Goal: Find specific page/section: Find specific page/section

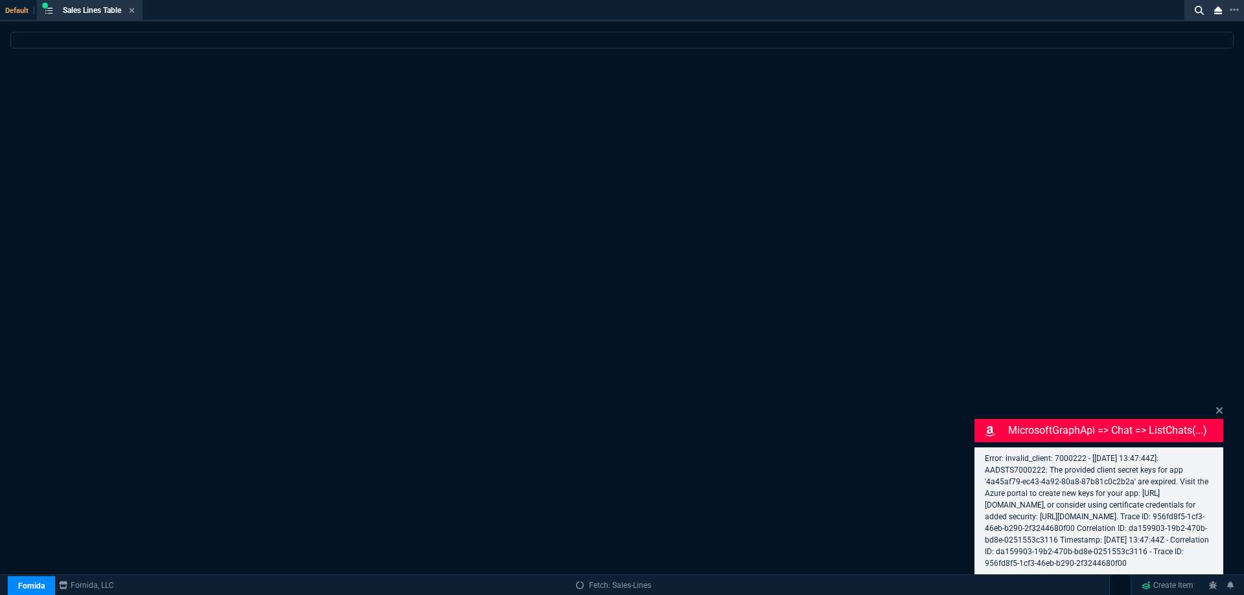
select select
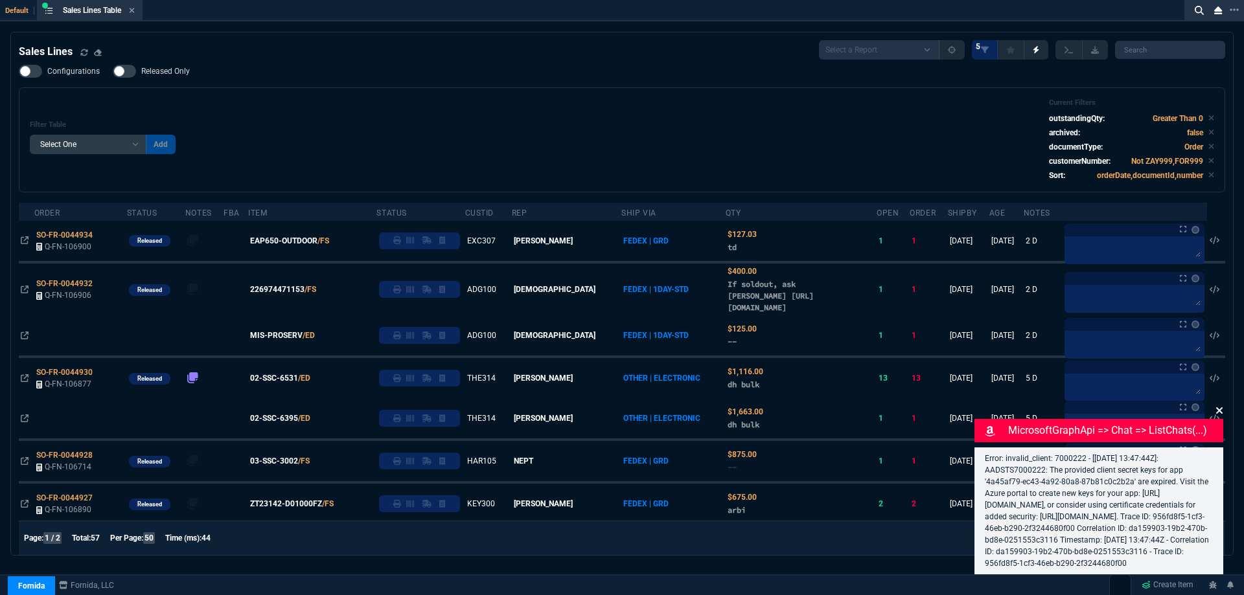
click at [1217, 405] on icon at bounding box center [1219, 410] width 8 height 10
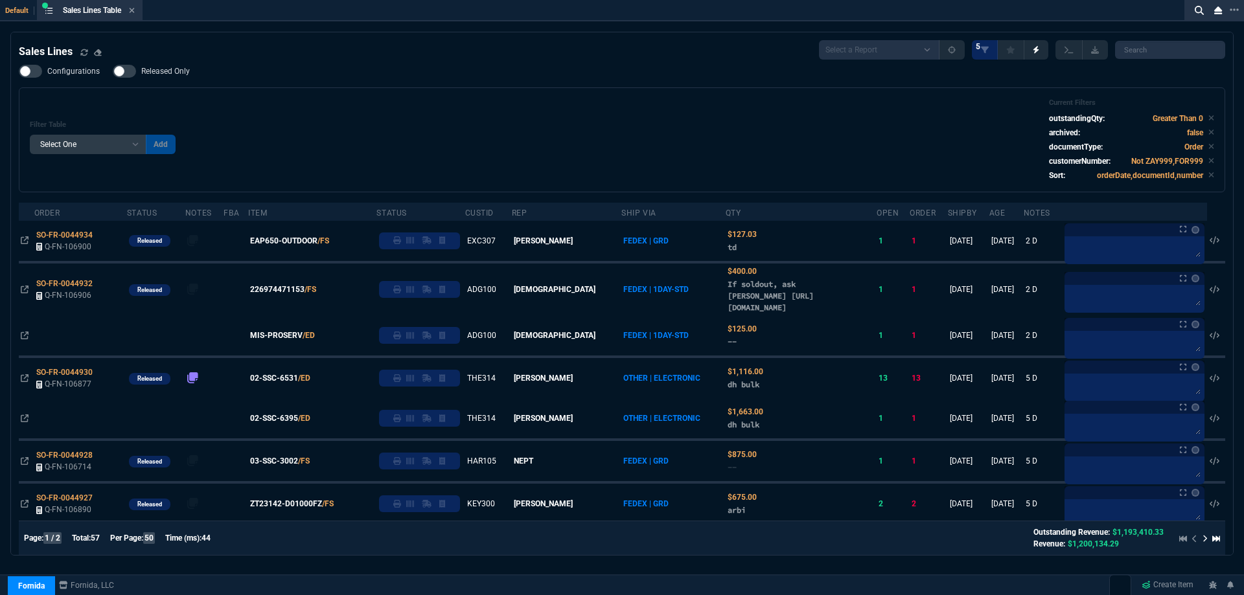
click at [175, 71] on span "Released Only" at bounding box center [165, 71] width 49 height 10
click at [113, 71] on input "Released Only" at bounding box center [112, 71] width 1 height 1
click at [440, 113] on div "Filter Table Select One Add Filter () Age () ATS () Cond (itemVariantCode) Cust…" at bounding box center [622, 139] width 1184 height 83
click at [165, 72] on span "Released Only" at bounding box center [165, 71] width 49 height 10
click at [113, 72] on input "Released Only" at bounding box center [112, 71] width 1 height 1
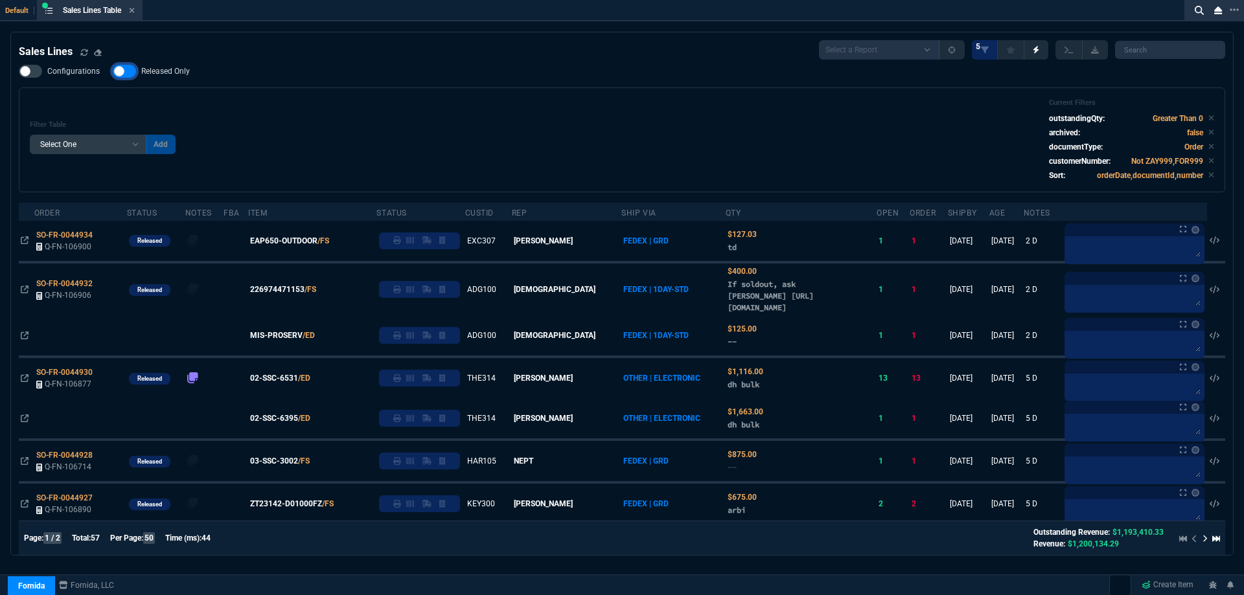
checkbox input "false"
click at [491, 116] on div "Filter Table Select One Add Filter () Age () ATS () Cond (itemVariantCode) Cust…" at bounding box center [622, 139] width 1184 height 83
click at [135, 10] on icon at bounding box center [132, 10] width 5 height 5
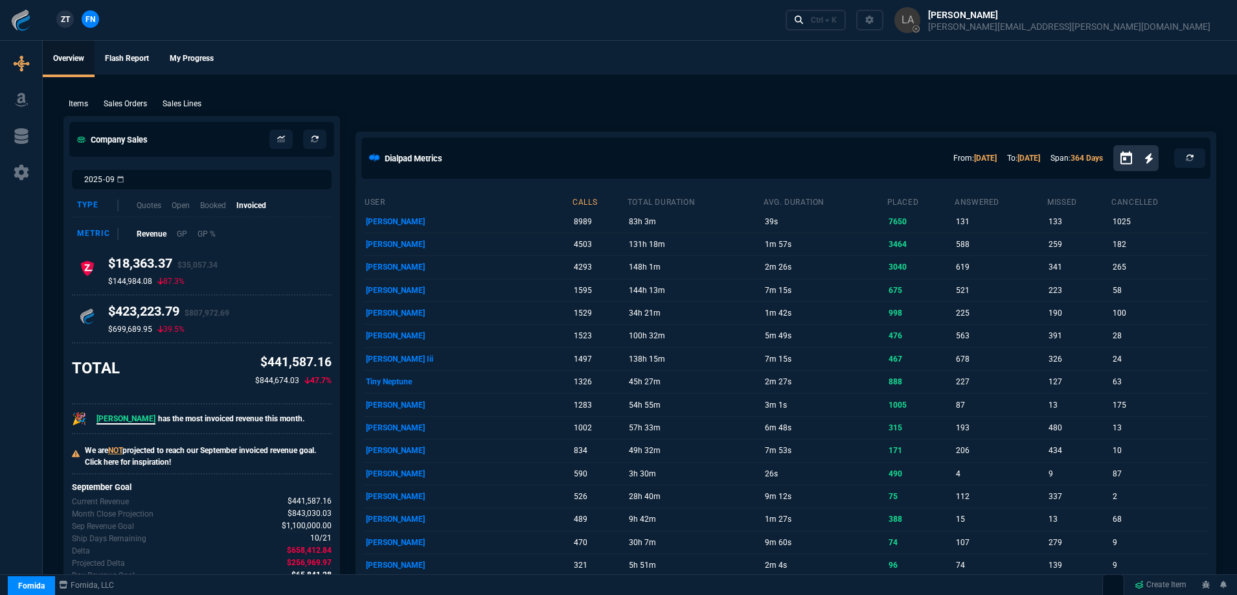
click at [66, 27] on link "ZT" at bounding box center [64, 18] width 17 height 17
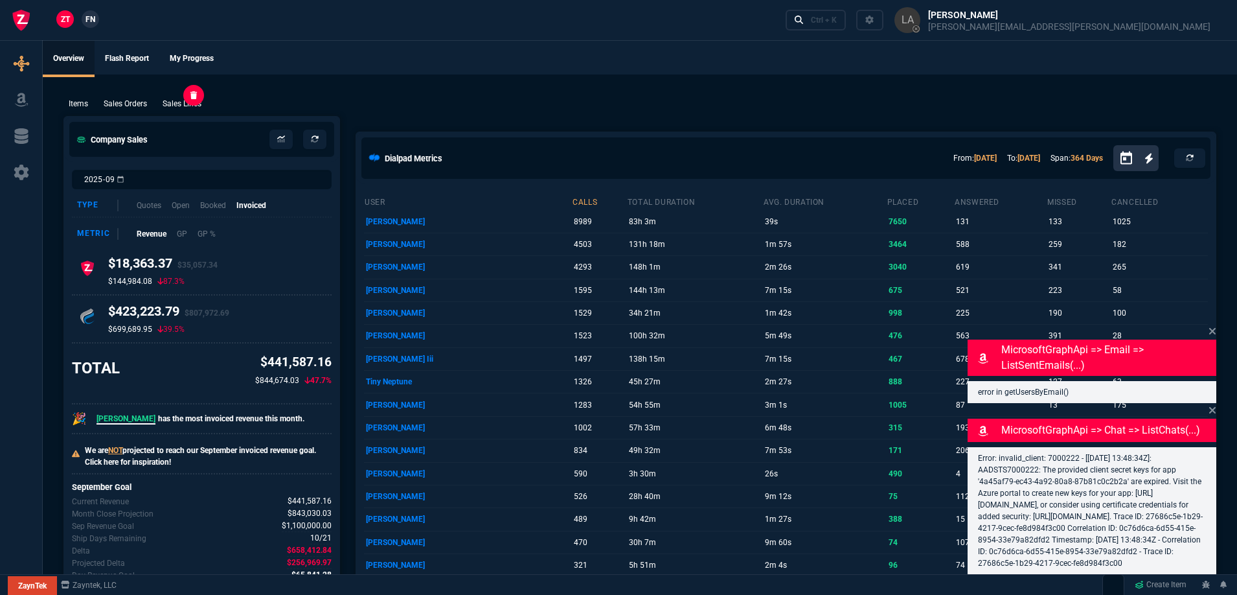
click at [183, 106] on p "Sales Lines" at bounding box center [182, 104] width 39 height 12
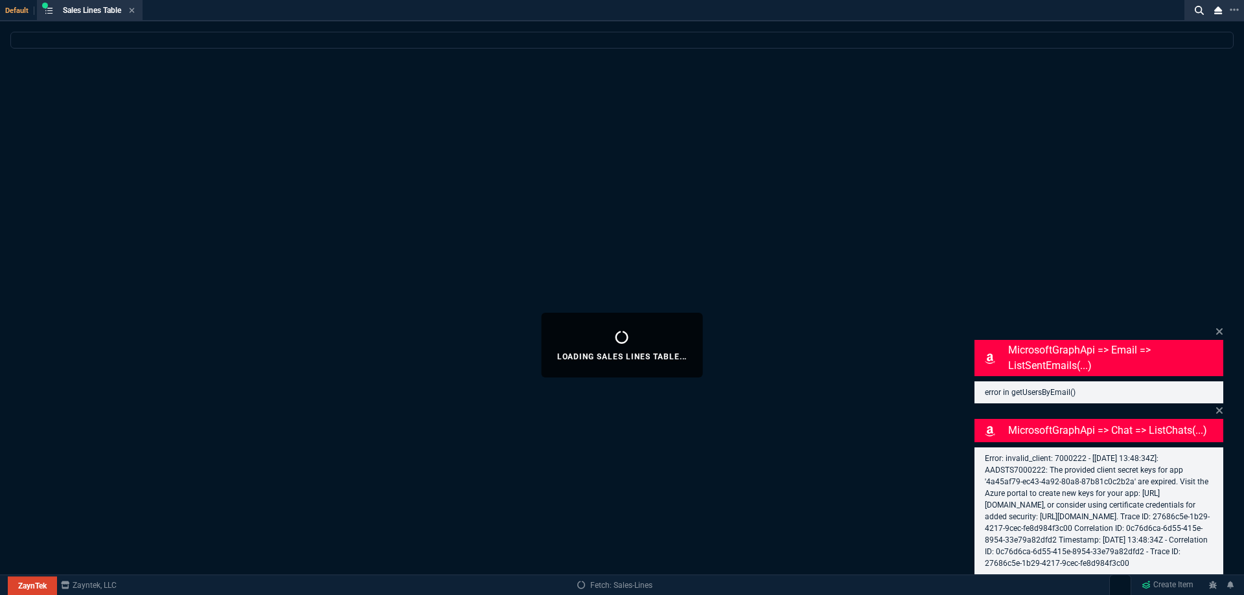
select select
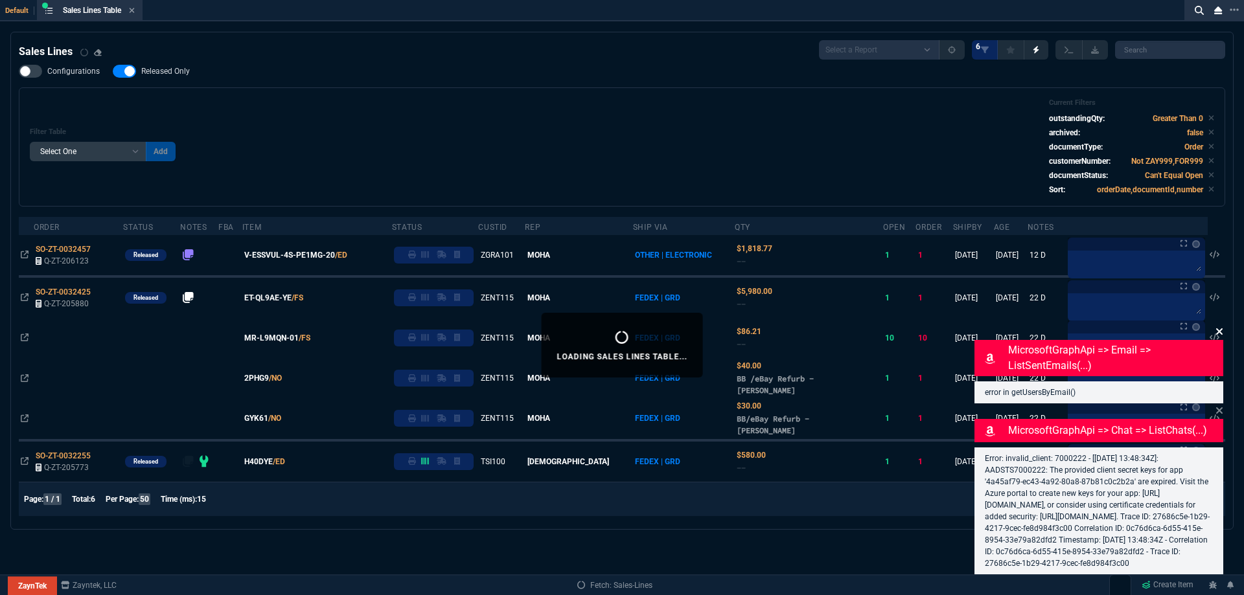
click at [1220, 326] on icon at bounding box center [1219, 331] width 8 height 10
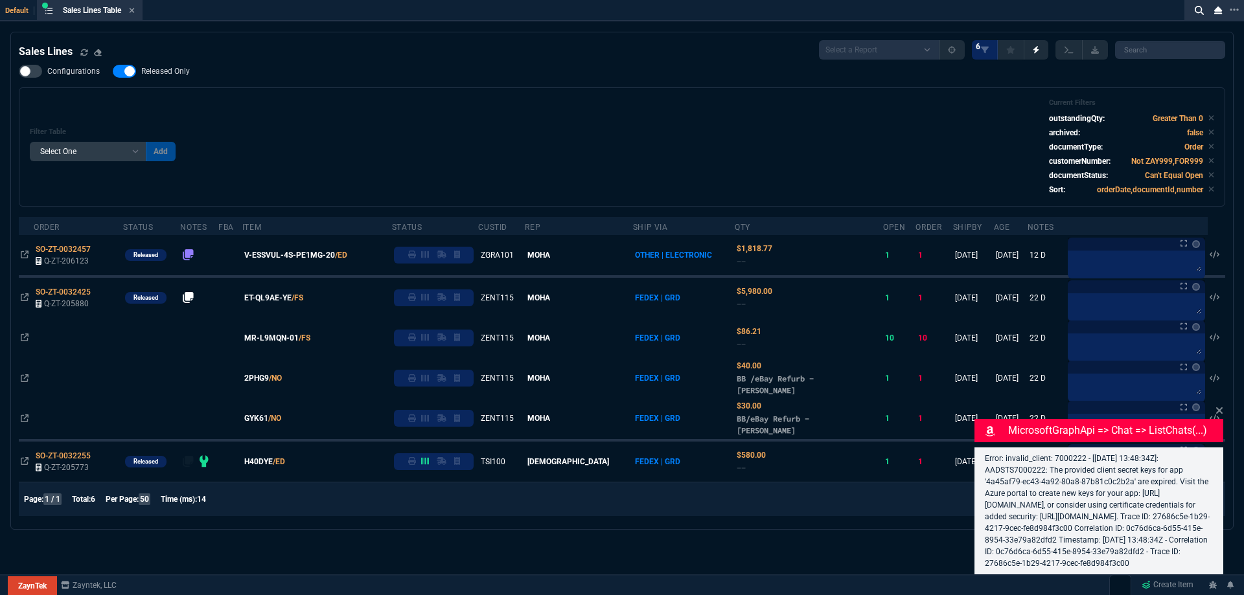
click at [1218, 407] on icon at bounding box center [1219, 410] width 6 height 6
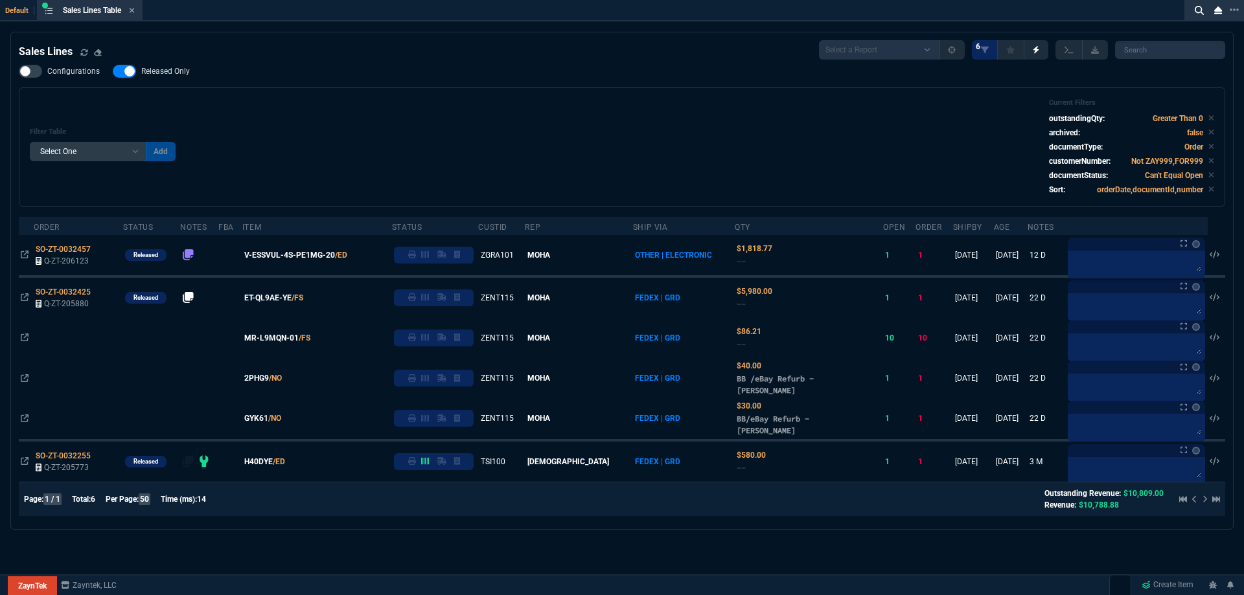
click at [167, 69] on span "Released Only" at bounding box center [165, 71] width 49 height 10
click at [113, 71] on input "Released Only" at bounding box center [112, 71] width 1 height 1
checkbox input "false"
click at [422, 122] on div "Filter Table Select One Add Filter () Age () ATS () Cond (itemVariantCode) Cust…" at bounding box center [622, 146] width 1184 height 97
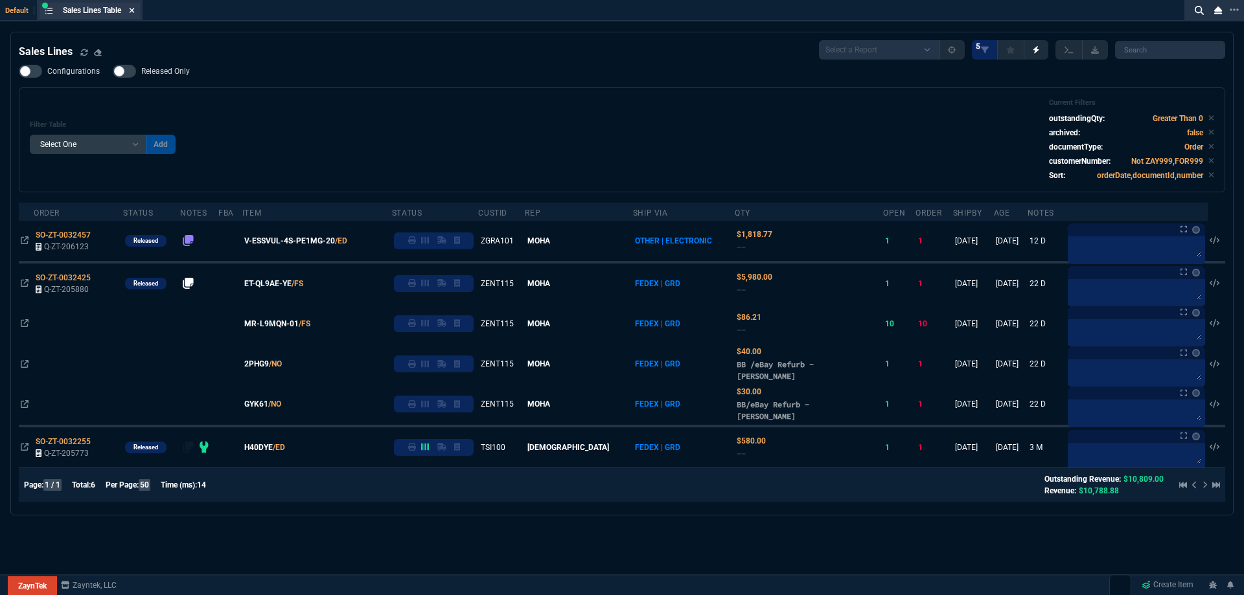
click at [135, 9] on icon at bounding box center [132, 10] width 5 height 5
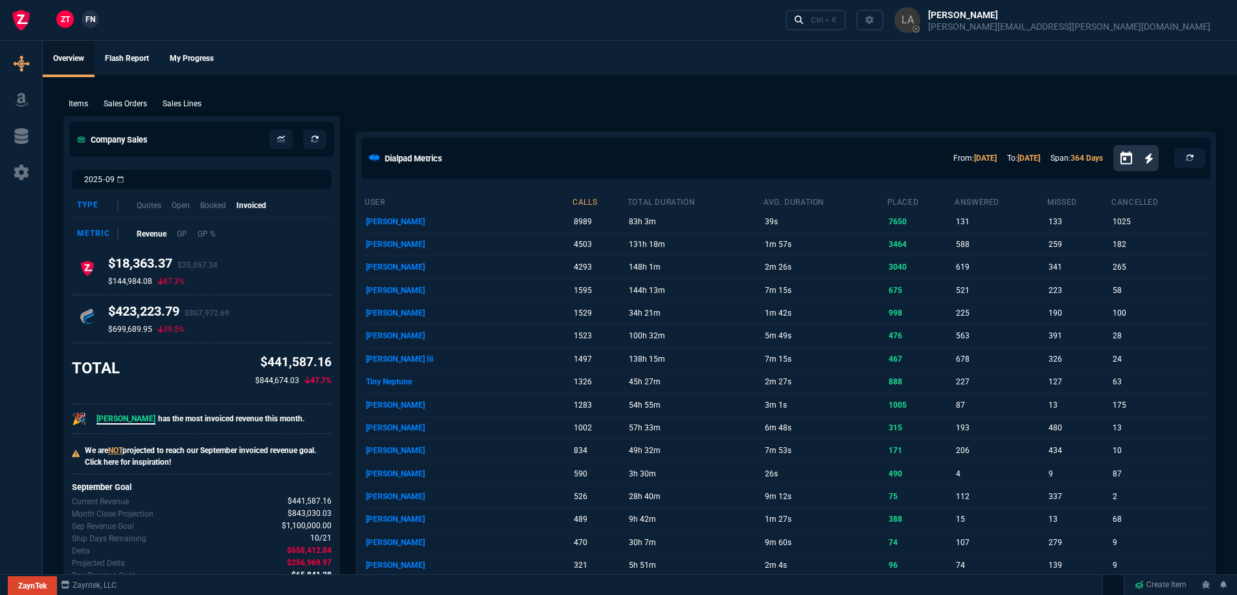
click at [97, 17] on link "FN" at bounding box center [90, 18] width 17 height 17
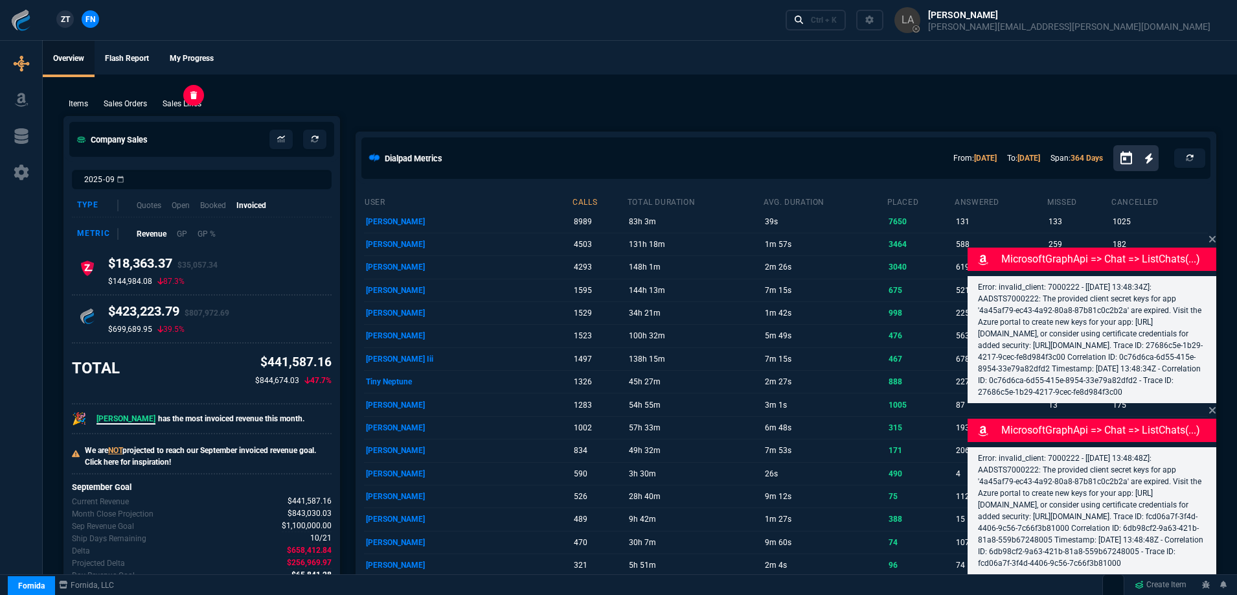
click at [180, 108] on p "Sales Lines" at bounding box center [182, 104] width 39 height 12
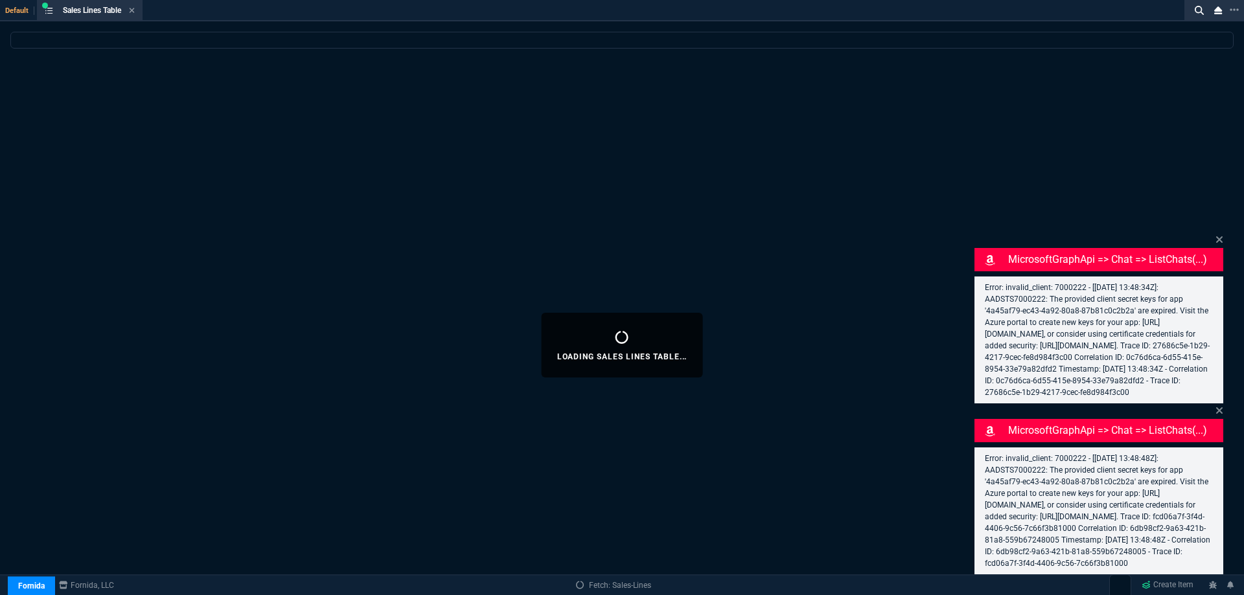
select select
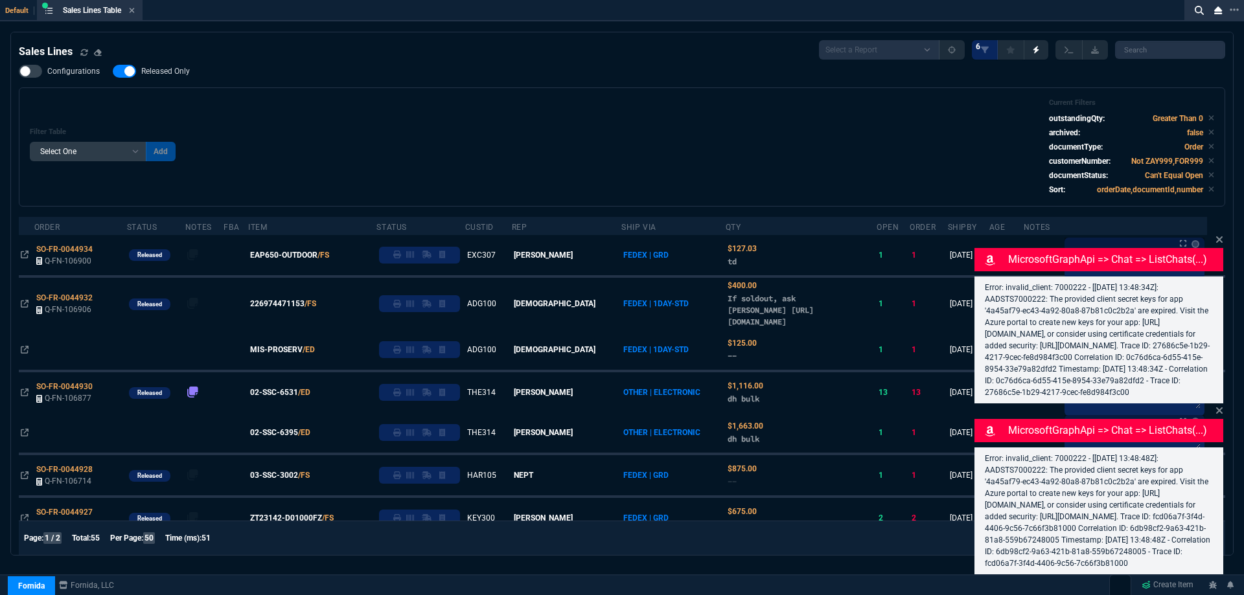
click at [162, 73] on span "Released Only" at bounding box center [165, 71] width 49 height 10
click at [113, 72] on input "Released Only" at bounding box center [112, 71] width 1 height 1
checkbox input "false"
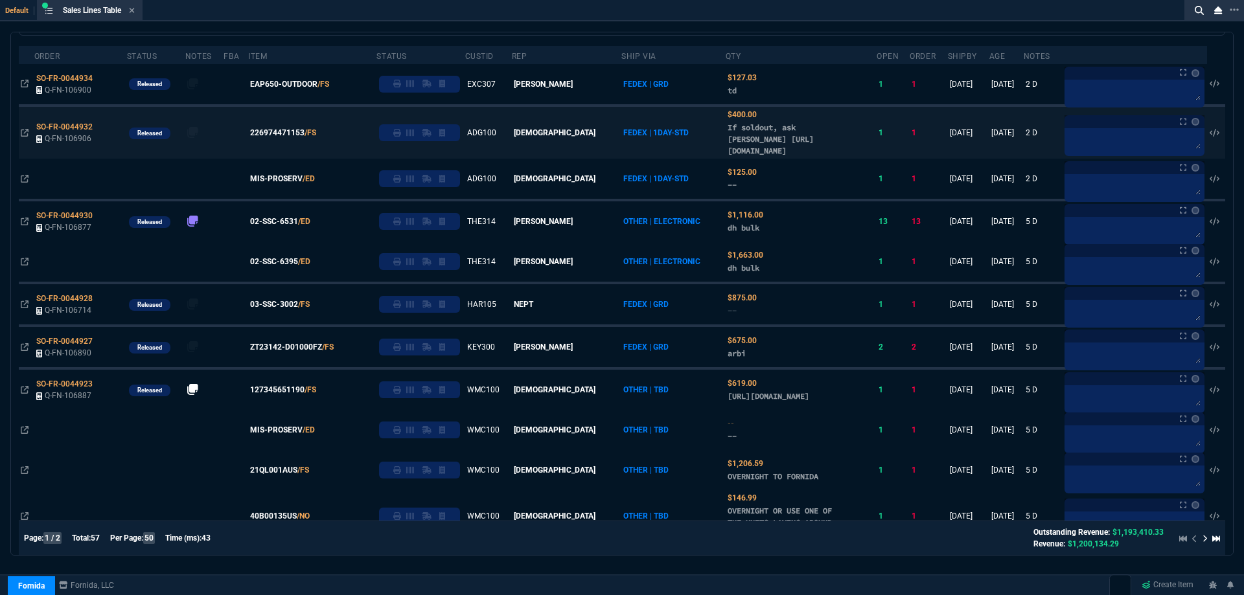
scroll to position [194, 0]
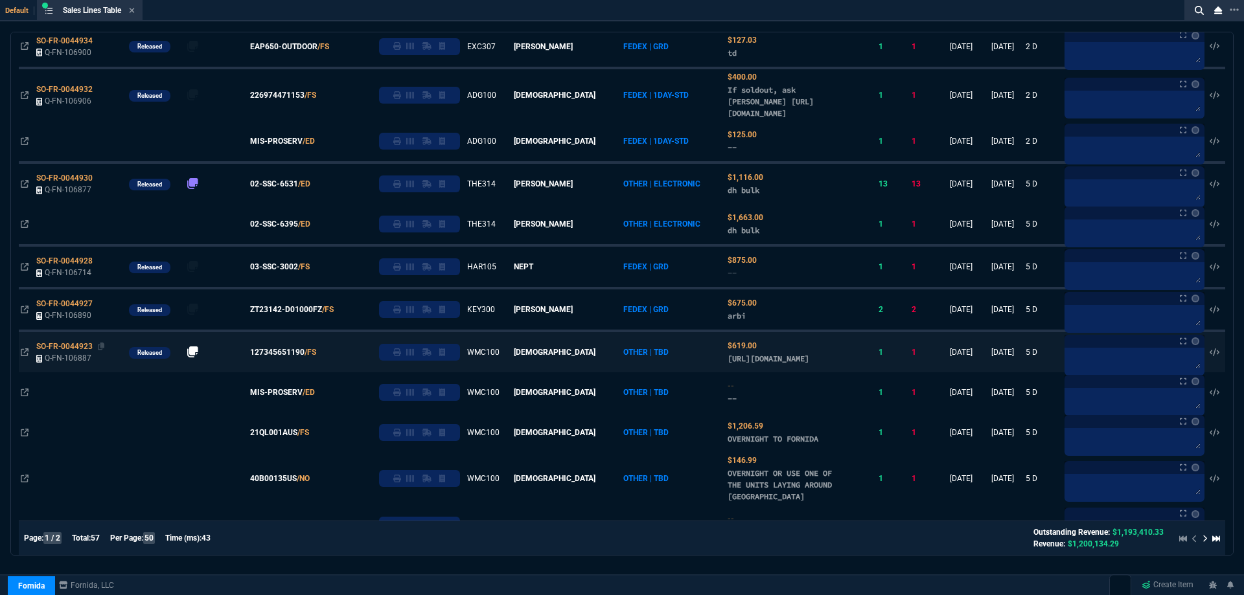
click at [48, 351] on span "SO-FR-0044923" at bounding box center [64, 346] width 56 height 9
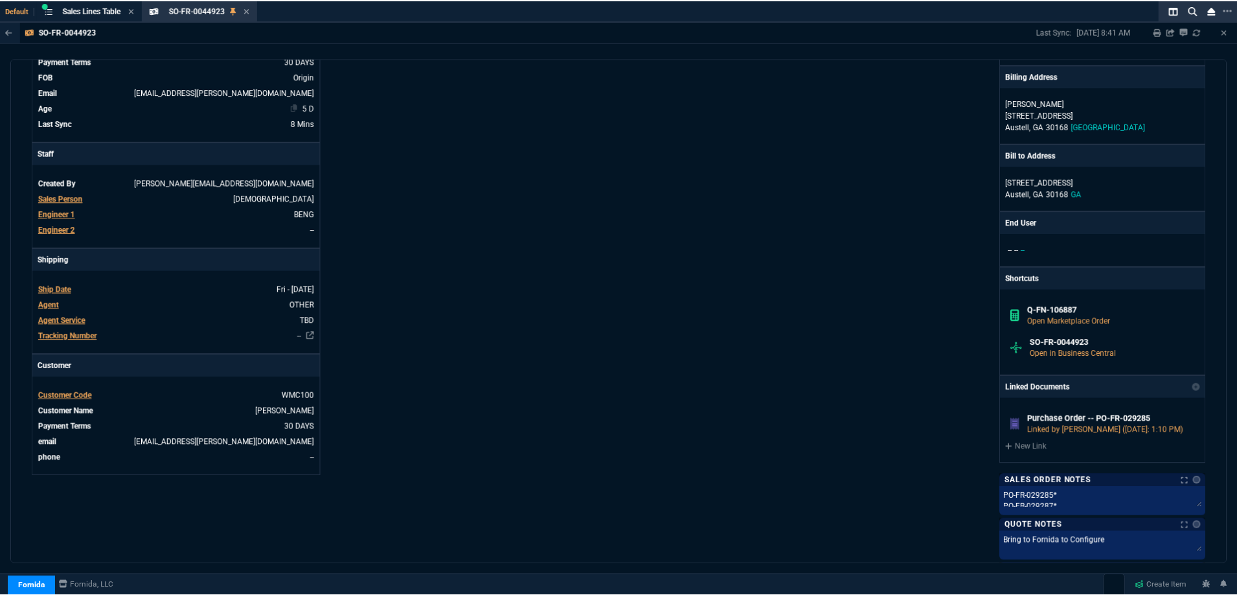
scroll to position [174, 0]
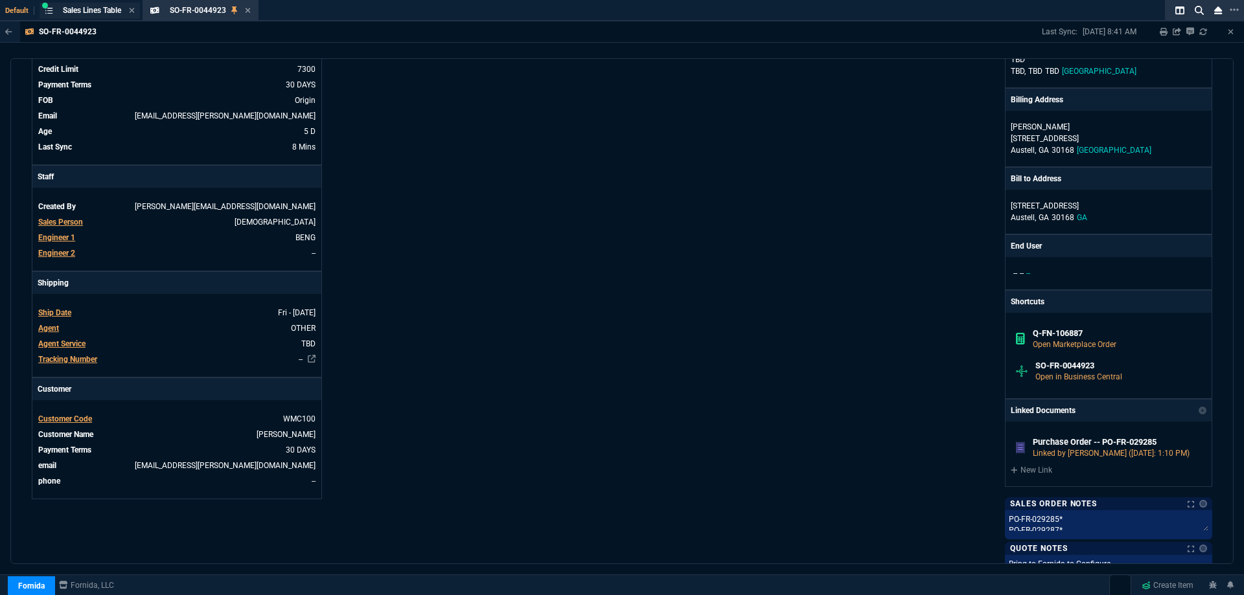
drag, startPoint x: 106, startPoint y: 13, endPoint x: 115, endPoint y: 14, distance: 8.4
click at [106, 12] on span "Sales Lines Table" at bounding box center [92, 10] width 58 height 9
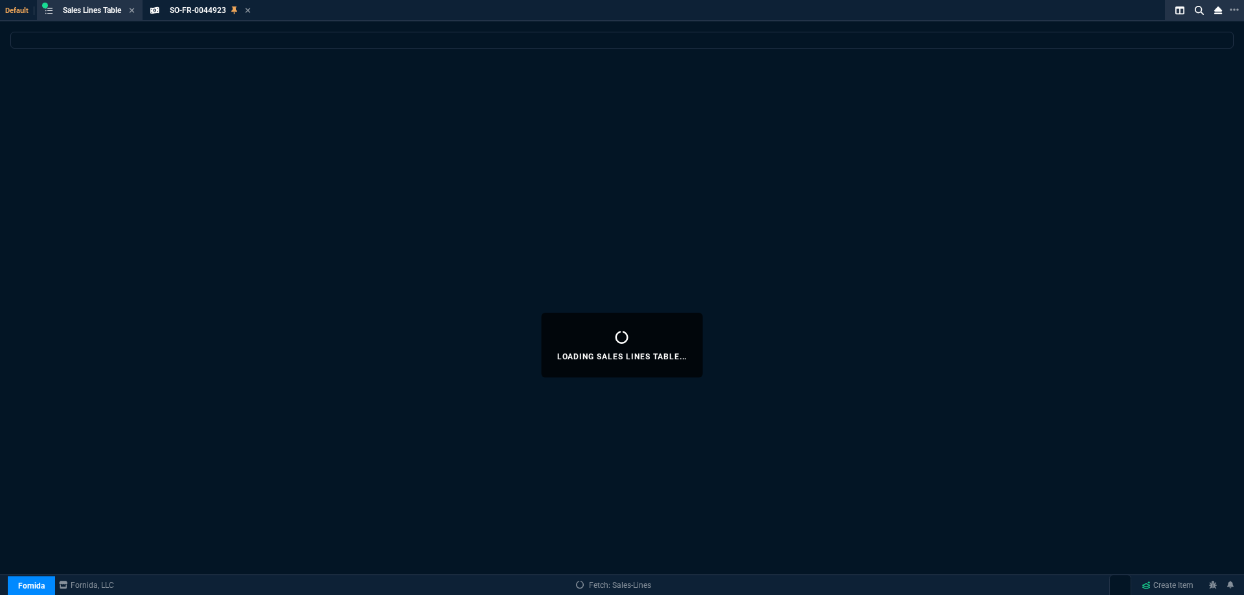
select select
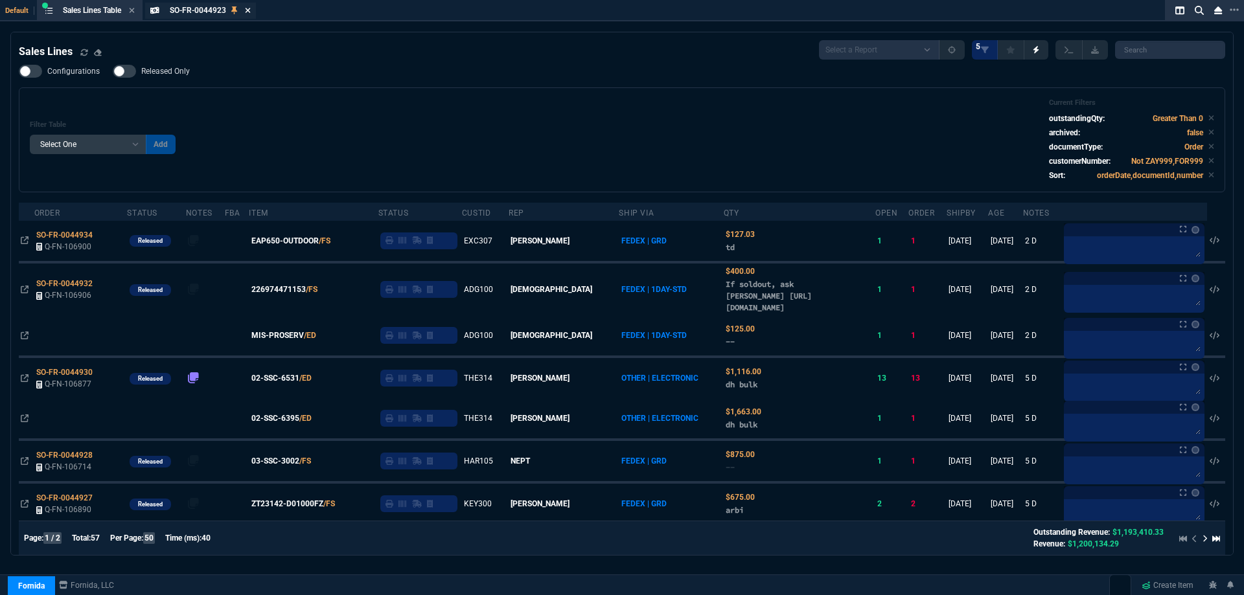
click at [250, 12] on icon at bounding box center [248, 10] width 6 height 8
click at [135, 11] on icon at bounding box center [132, 10] width 5 height 5
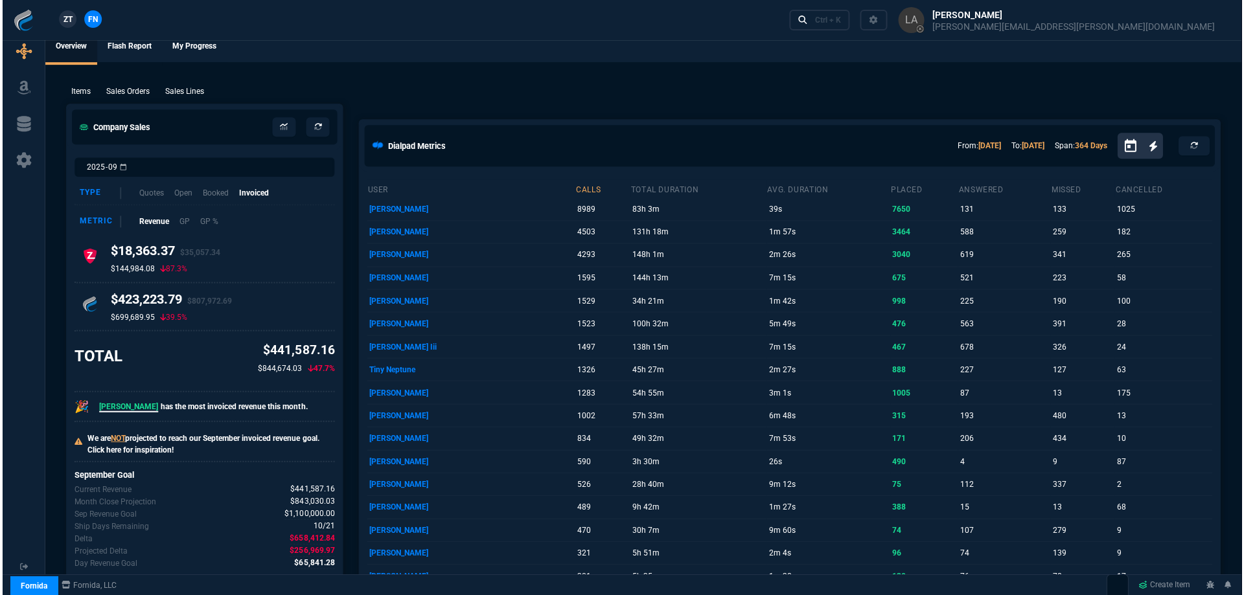
scroll to position [0, 0]
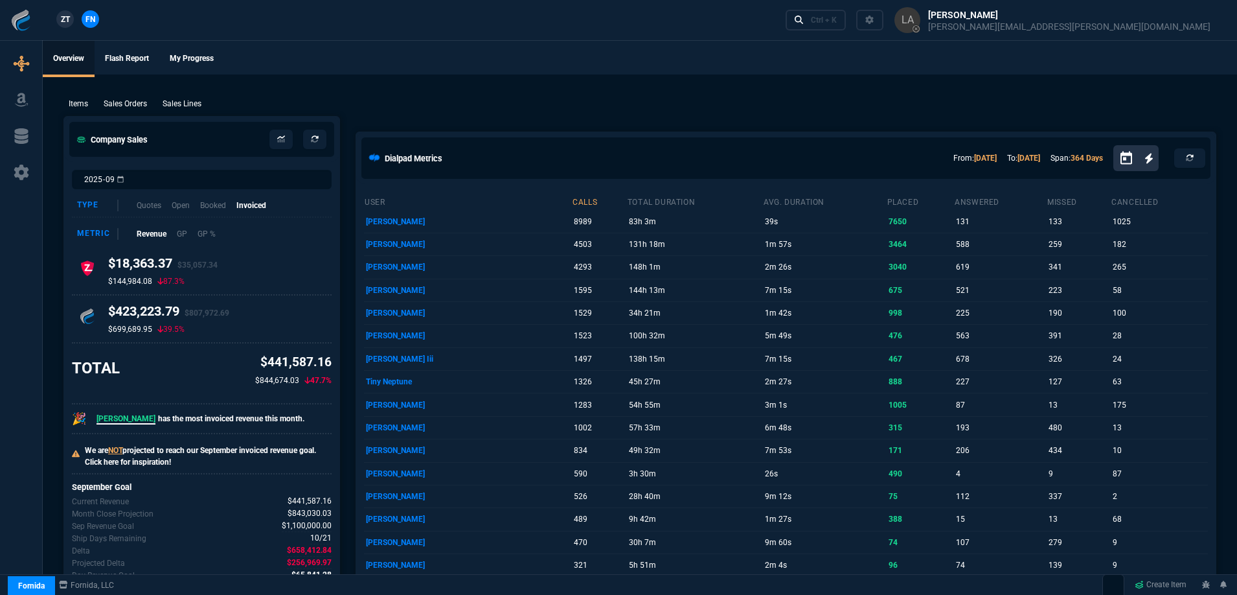
click at [500, 58] on ul "Overview Flash Report My Progress" at bounding box center [640, 58] width 1194 height 34
click at [68, 22] on span "ZT" at bounding box center [65, 20] width 9 height 12
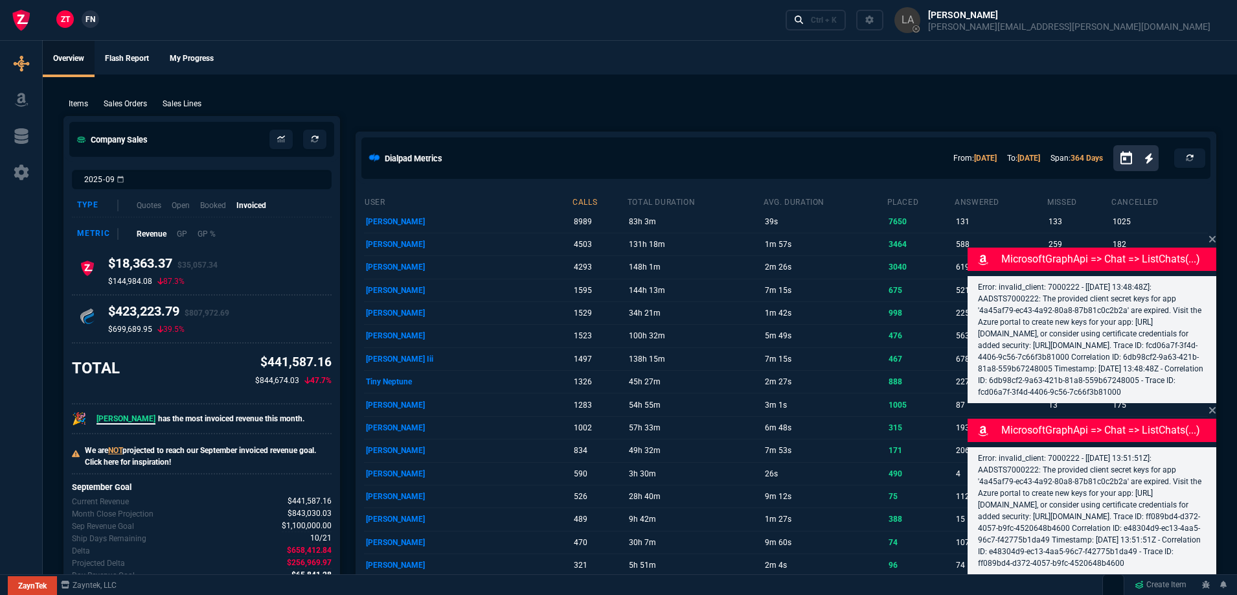
drag, startPoint x: 185, startPoint y: 105, endPoint x: 186, endPoint y: 94, distance: 11.0
click at [184, 104] on p "Sales Lines" at bounding box center [182, 104] width 39 height 12
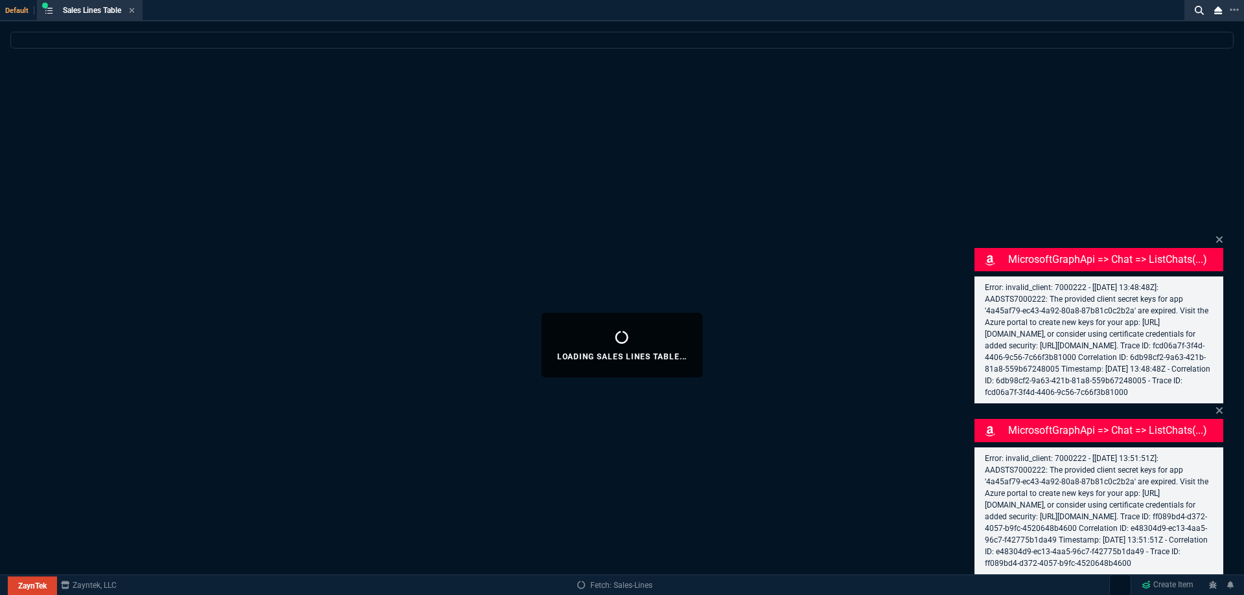
select select
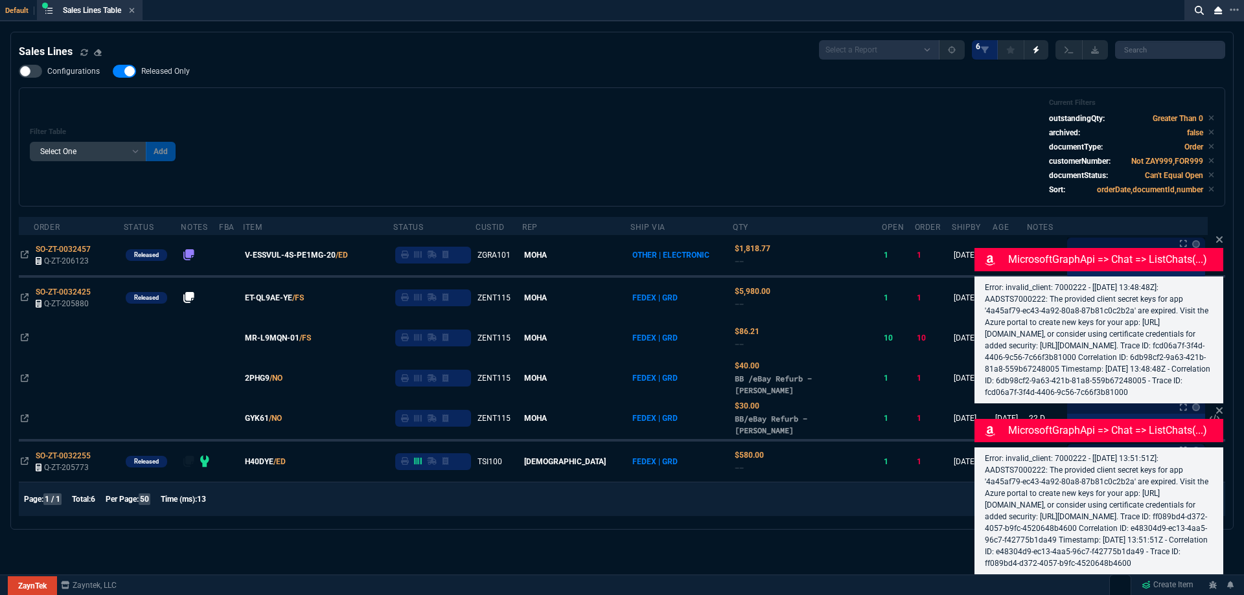
click at [185, 71] on span "Released Only" at bounding box center [165, 71] width 49 height 10
click at [113, 71] on input "Released Only" at bounding box center [112, 71] width 1 height 1
checkbox input "false"
click at [339, 102] on div "Filter Table Select One Add Filter () Age () ATS () Cond (itemVariantCode) Cust…" at bounding box center [622, 146] width 1184 height 97
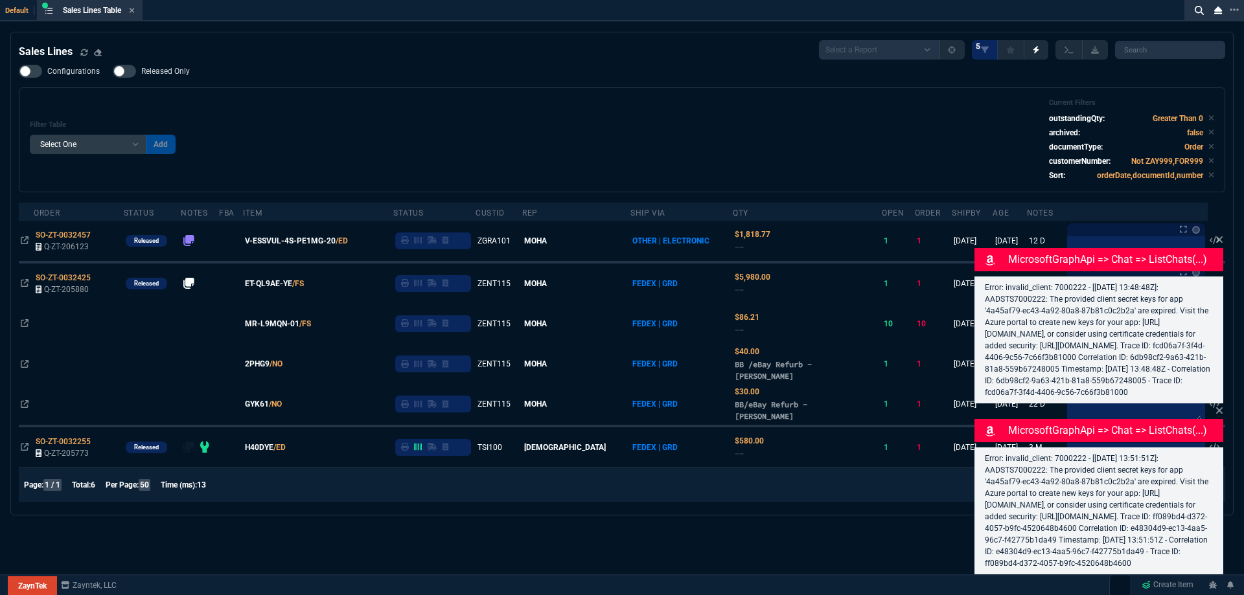
click at [335, 104] on div "Filter Table Select One Add Filter () Age () ATS () Cond (itemVariantCode) Cust…" at bounding box center [622, 139] width 1184 height 83
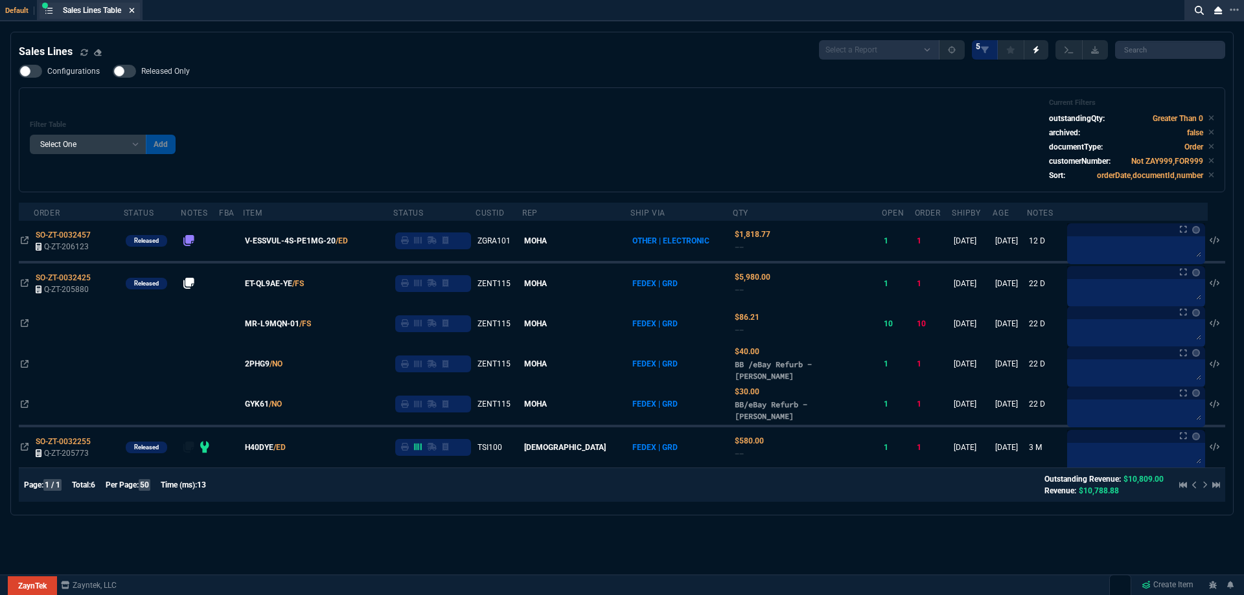
click at [132, 7] on icon at bounding box center [132, 10] width 6 height 8
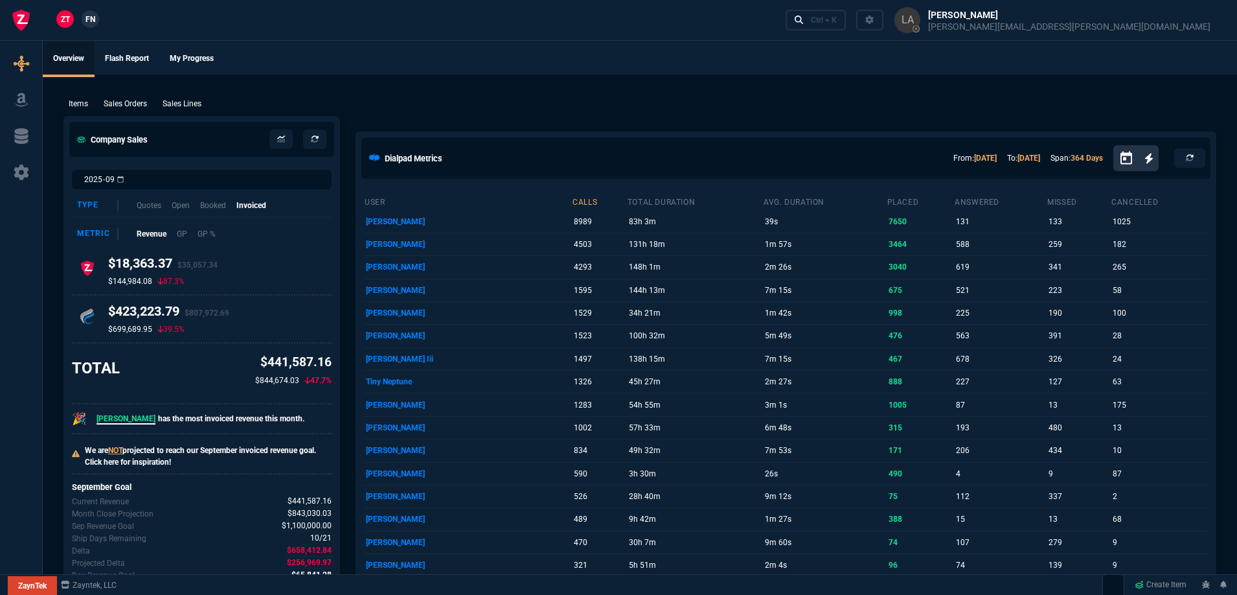
click at [93, 20] on span "FN" at bounding box center [90, 20] width 10 height 12
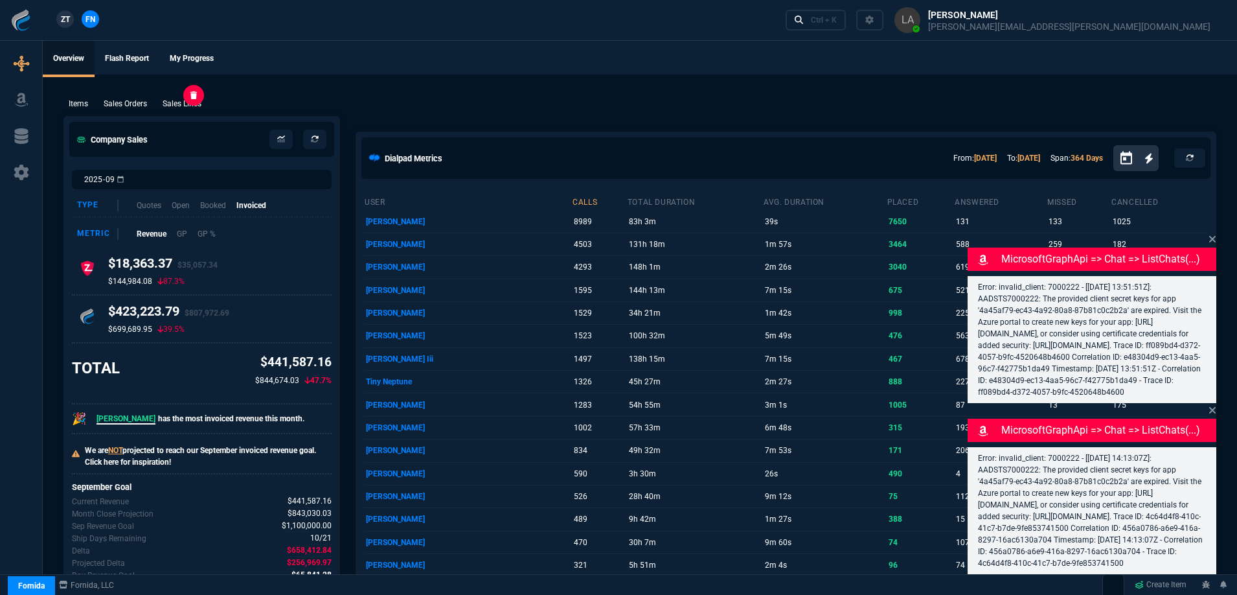
click at [184, 105] on p "Sales Lines" at bounding box center [182, 104] width 39 height 12
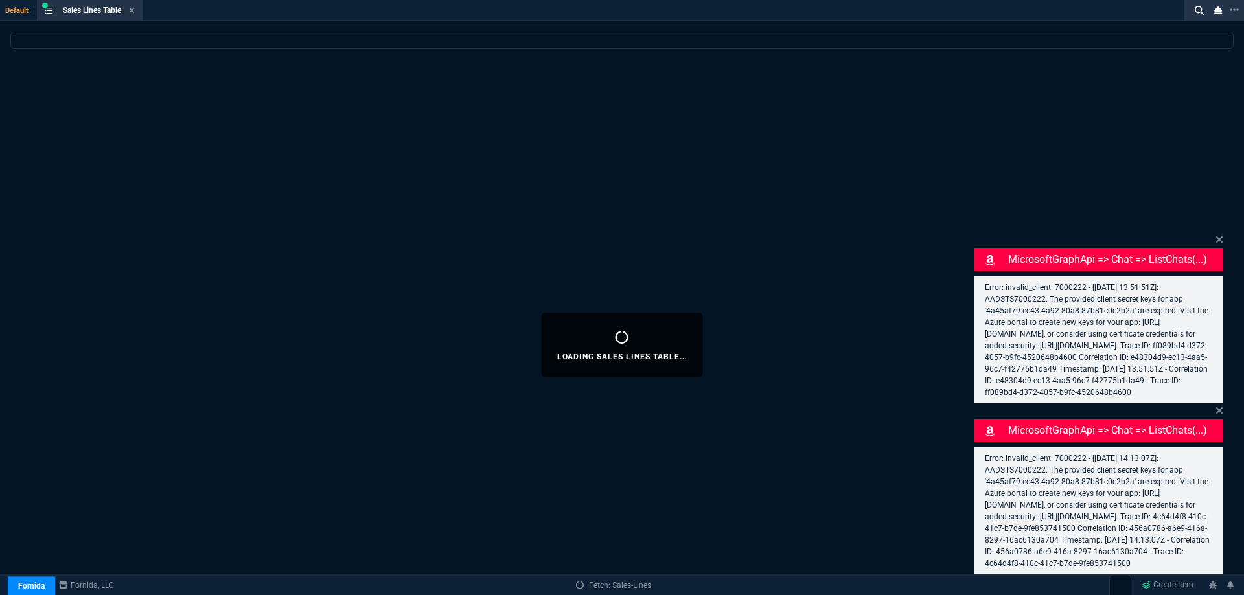
select select
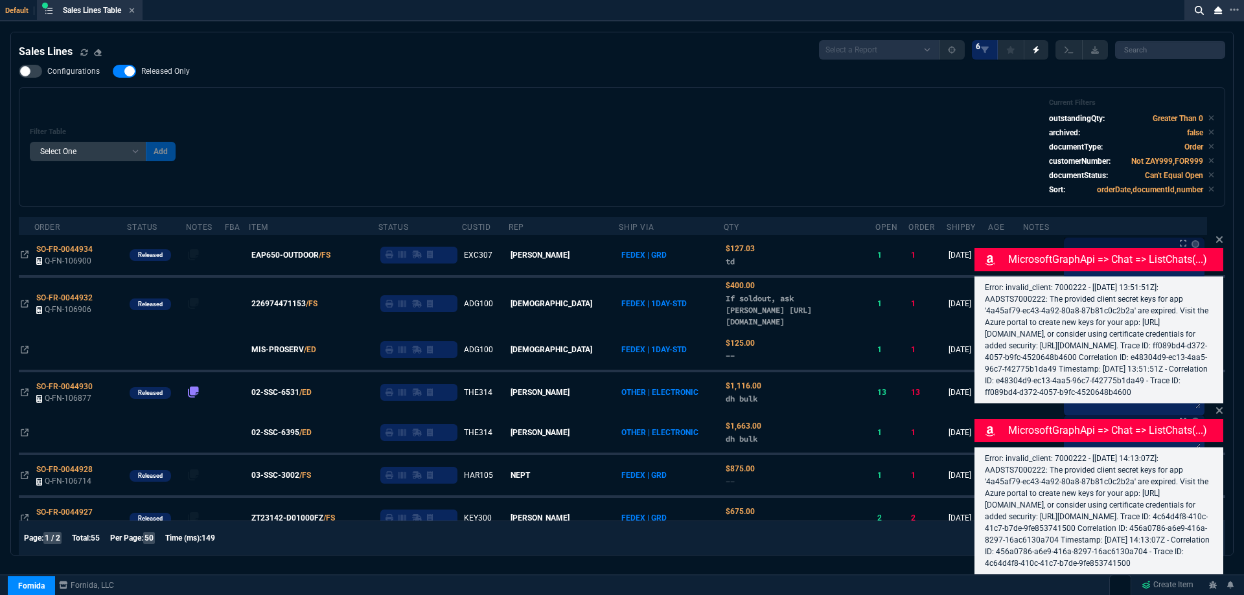
click at [1216, 236] on icon at bounding box center [1219, 239] width 6 height 6
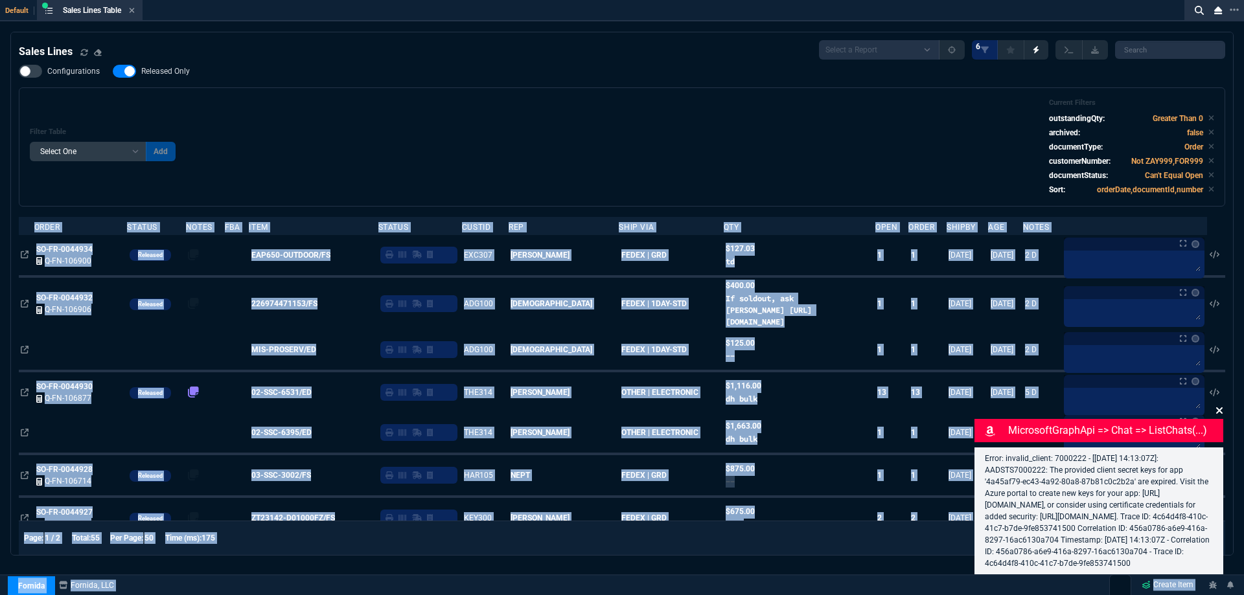
click at [1222, 405] on icon at bounding box center [1219, 410] width 8 height 10
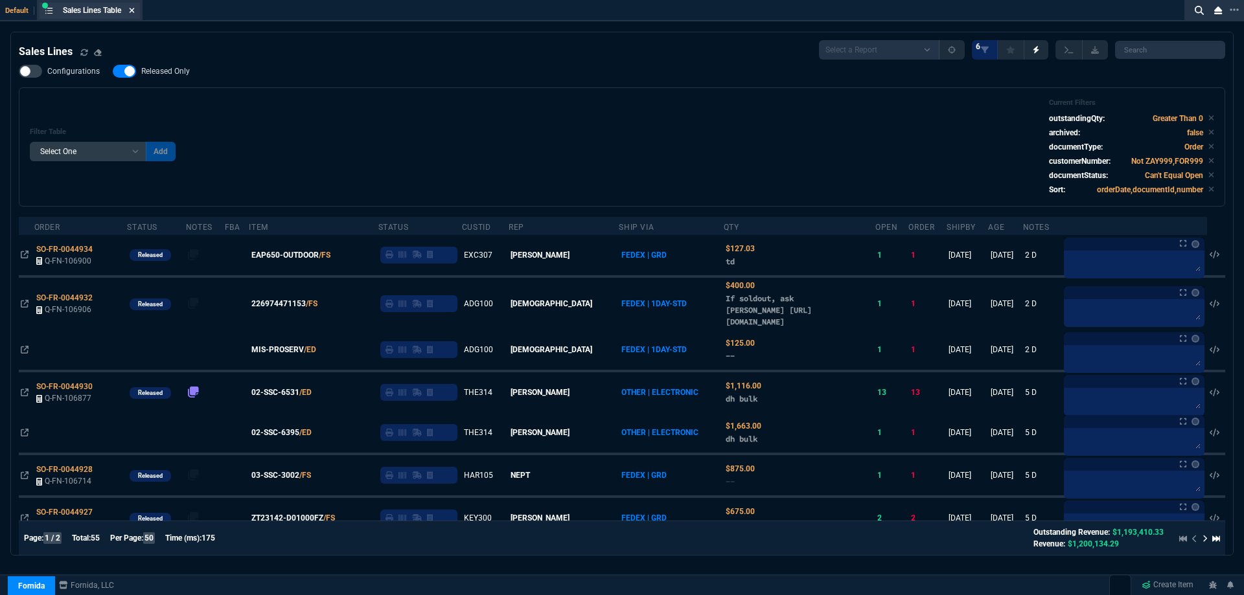
click at [131, 12] on icon at bounding box center [132, 10] width 6 height 8
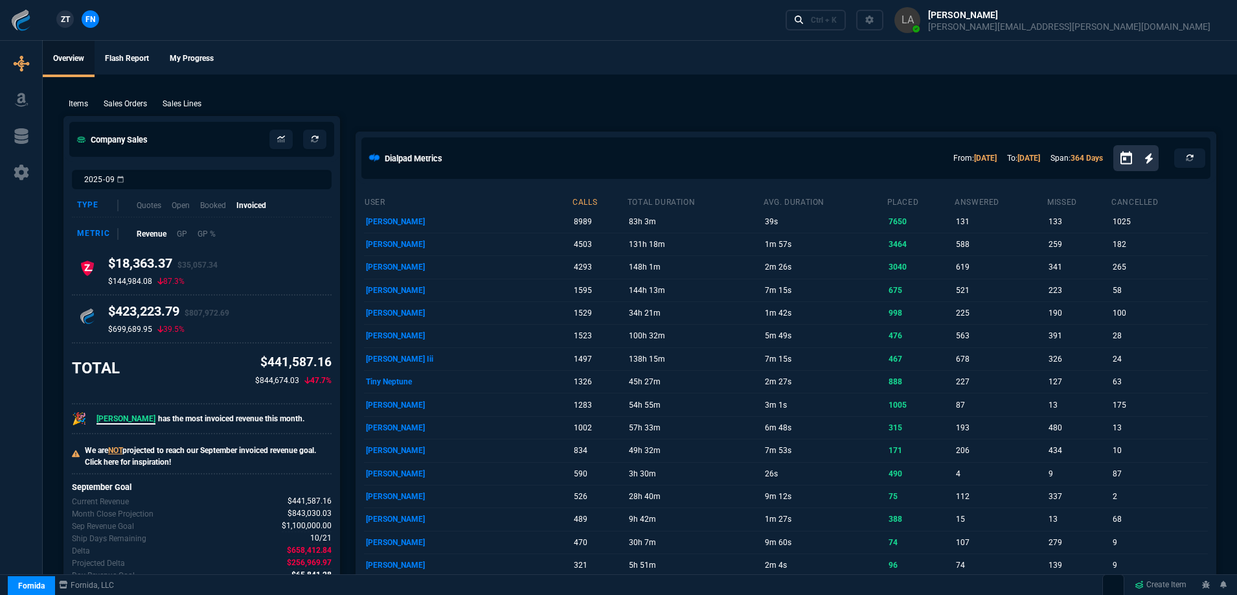
click at [69, 19] on span "ZT" at bounding box center [65, 20] width 9 height 12
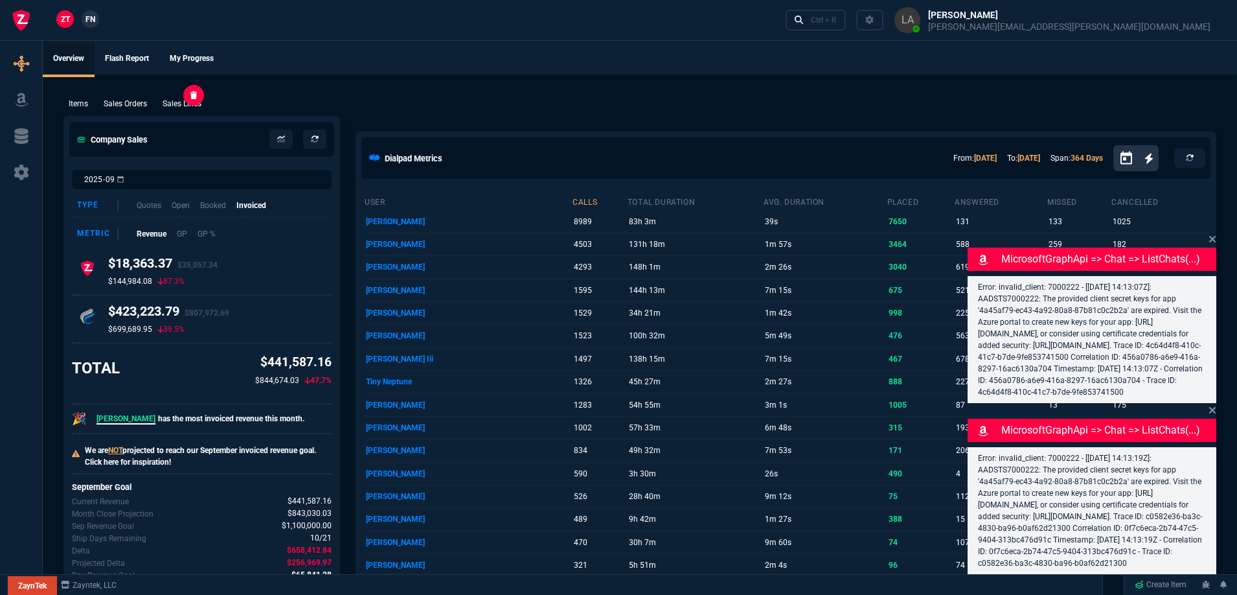
click at [180, 108] on p "Sales Lines" at bounding box center [182, 104] width 39 height 12
select select
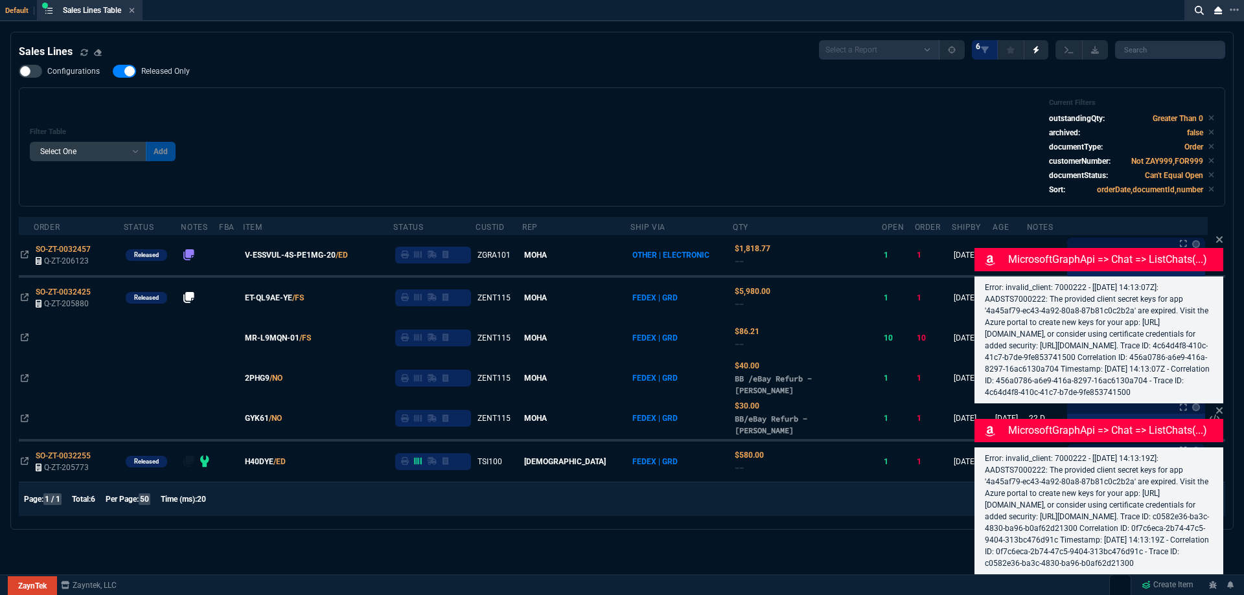
click at [168, 76] on span "Released Only" at bounding box center [165, 71] width 49 height 10
click at [113, 72] on input "Released Only" at bounding box center [112, 71] width 1 height 1
checkbox input "false"
click at [444, 142] on div "Filter Table Select One Add Filter () Age () ATS () Cond (itemVariantCode) Cust…" at bounding box center [622, 146] width 1184 height 97
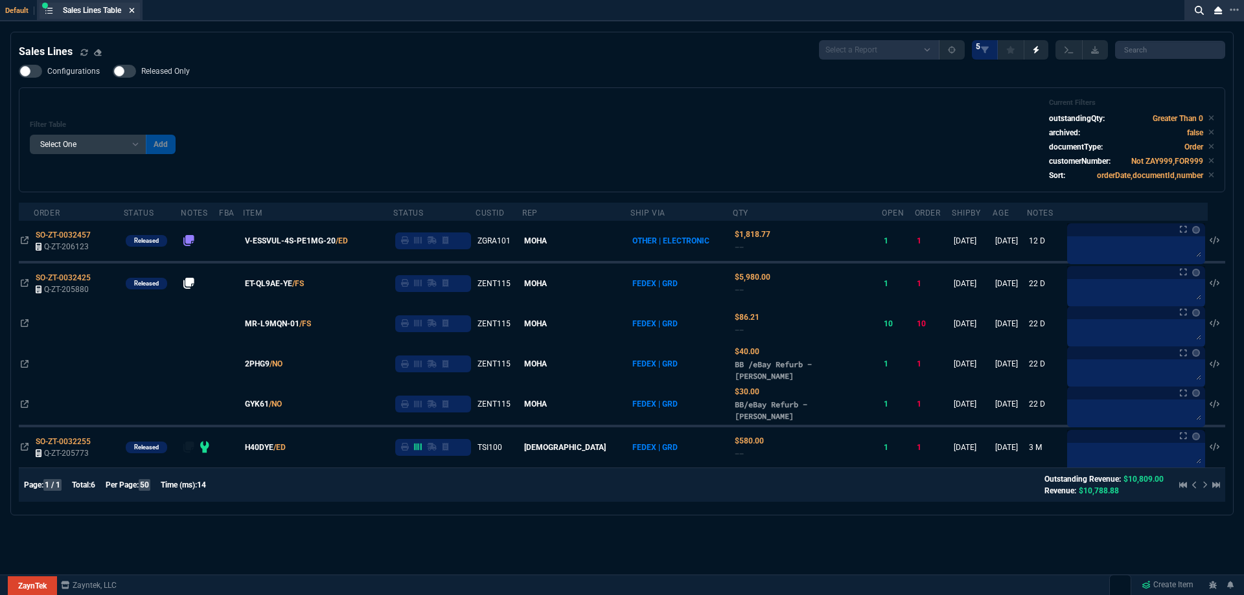
click at [134, 14] on fa-icon at bounding box center [132, 10] width 6 height 9
